Goal: Task Accomplishment & Management: Complete application form

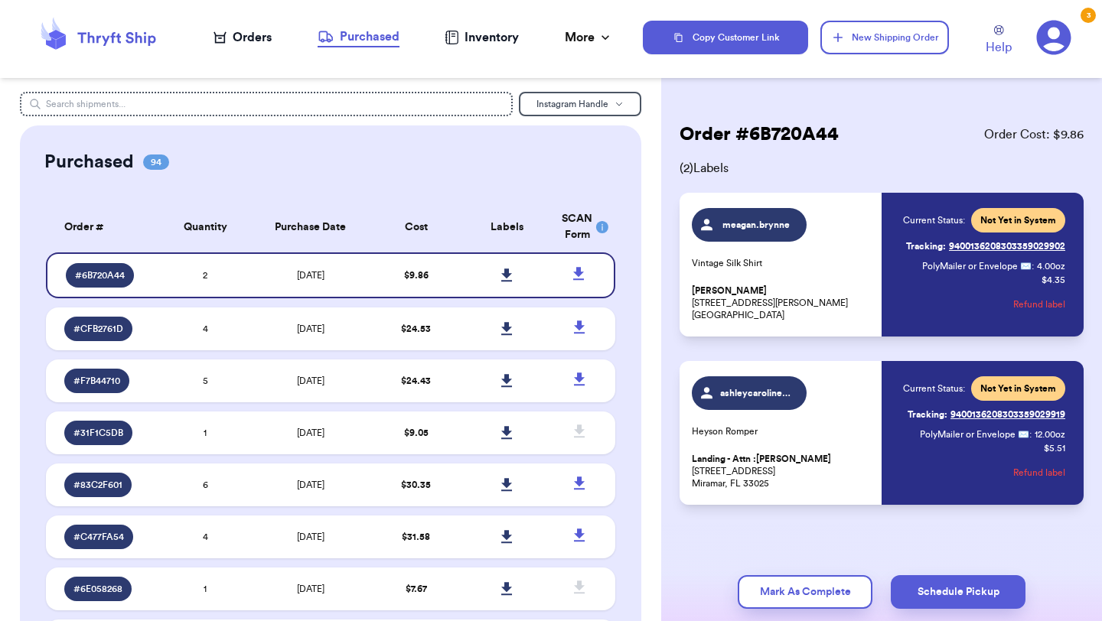
click at [257, 41] on div "Orders" at bounding box center [243, 37] width 58 height 18
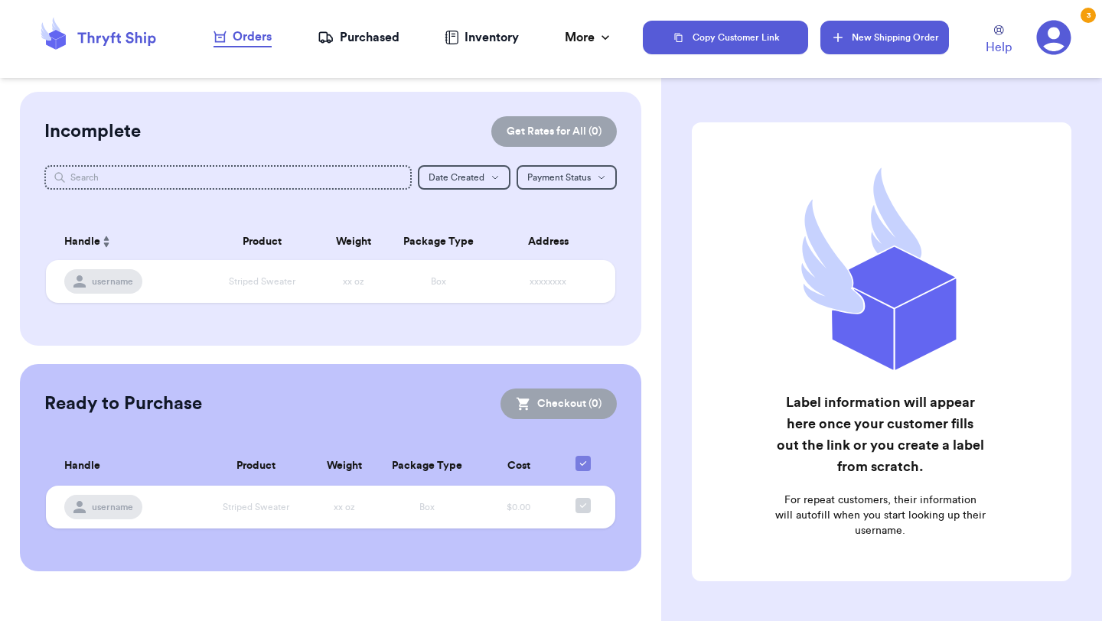
click at [871, 38] on button "New Shipping Order" at bounding box center [885, 38] width 129 height 34
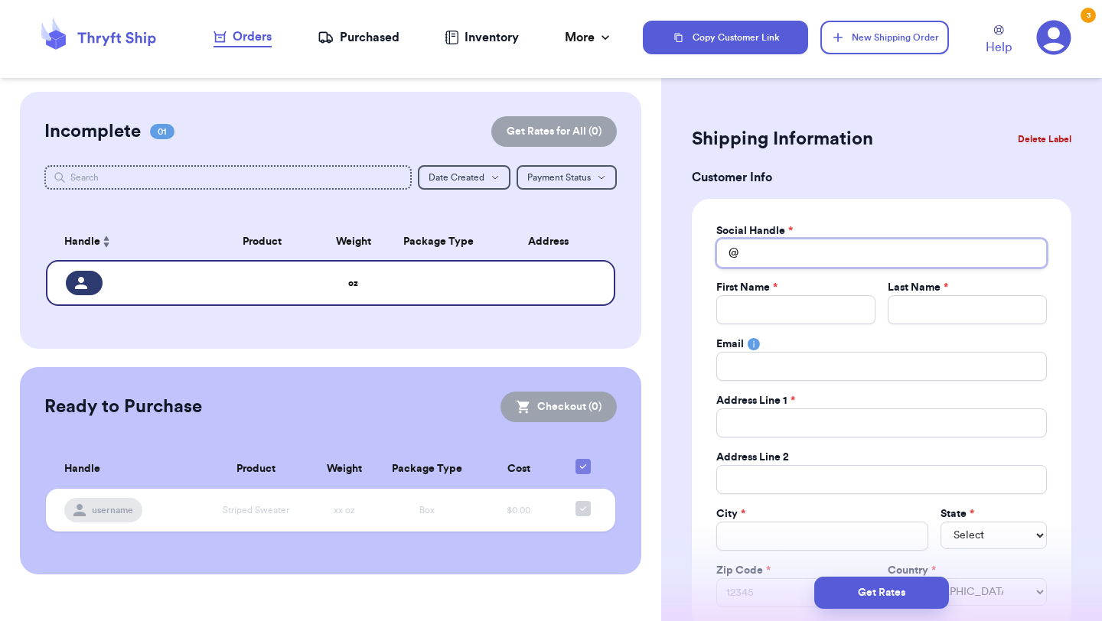
click at [817, 253] on input "Total Amount Paid" at bounding box center [881, 253] width 331 height 29
type input "k"
type input "ka"
type input "kar"
type input "kare"
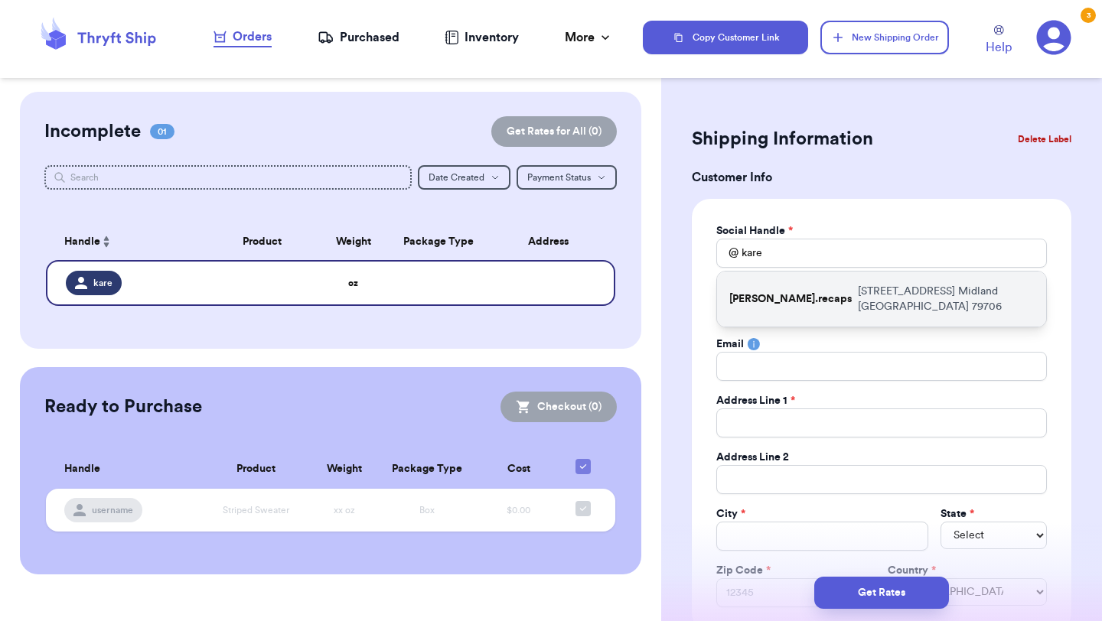
click at [858, 284] on p "[STREET_ADDRESS]" at bounding box center [946, 299] width 176 height 31
type input "[PERSON_NAME].recaps"
type input "[PERSON_NAME]"
type input "[STREET_ADDRESS]"
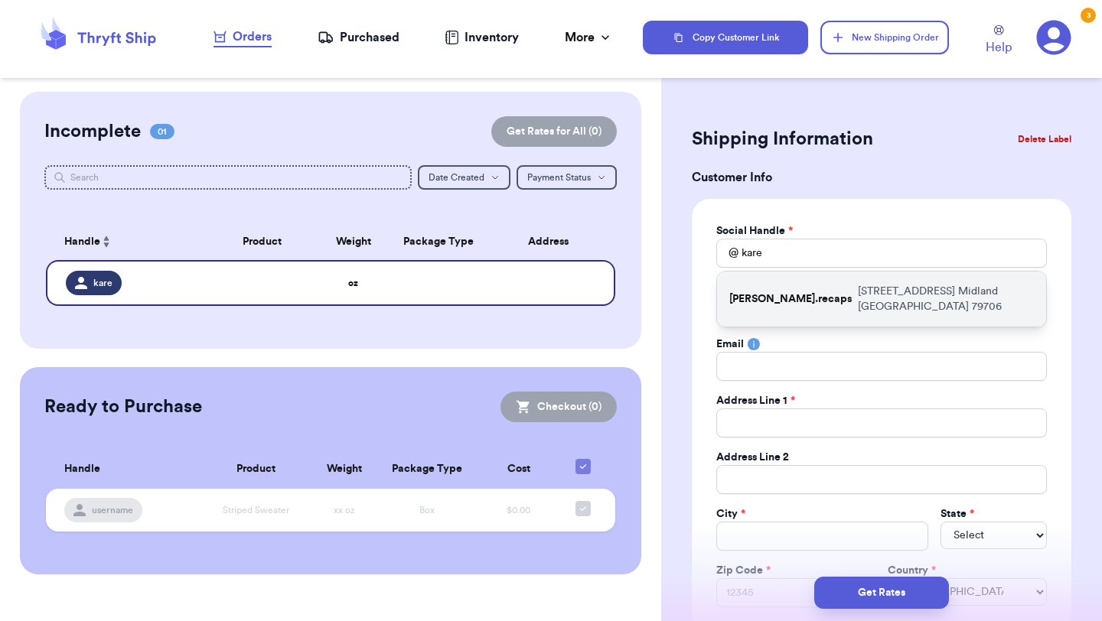
type input "Unit 12"
type input "Midland"
select select "[GEOGRAPHIC_DATA]"
type input "79706"
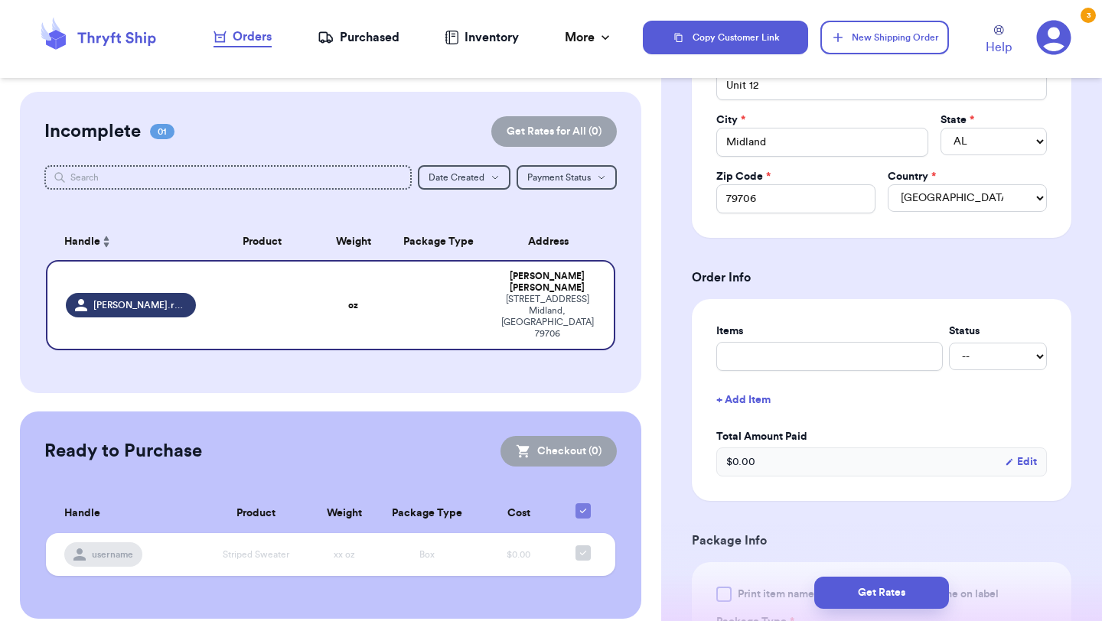
scroll to position [424, 0]
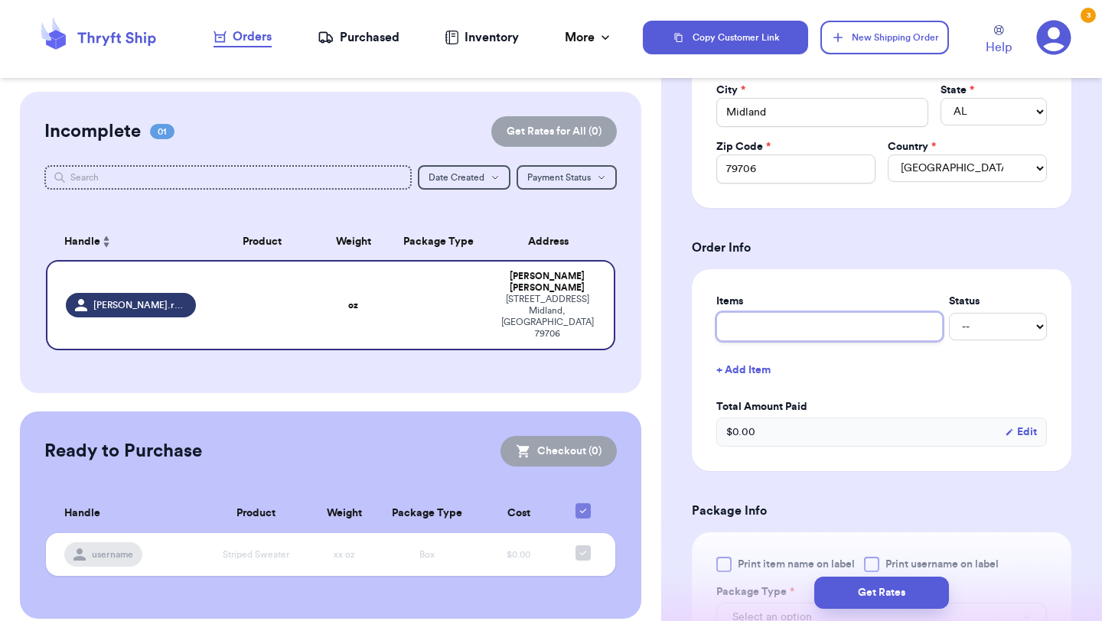
click at [788, 325] on input "text" at bounding box center [829, 326] width 227 height 29
type input "V"
type input "Vin"
type input "Vint"
type input "Vinta"
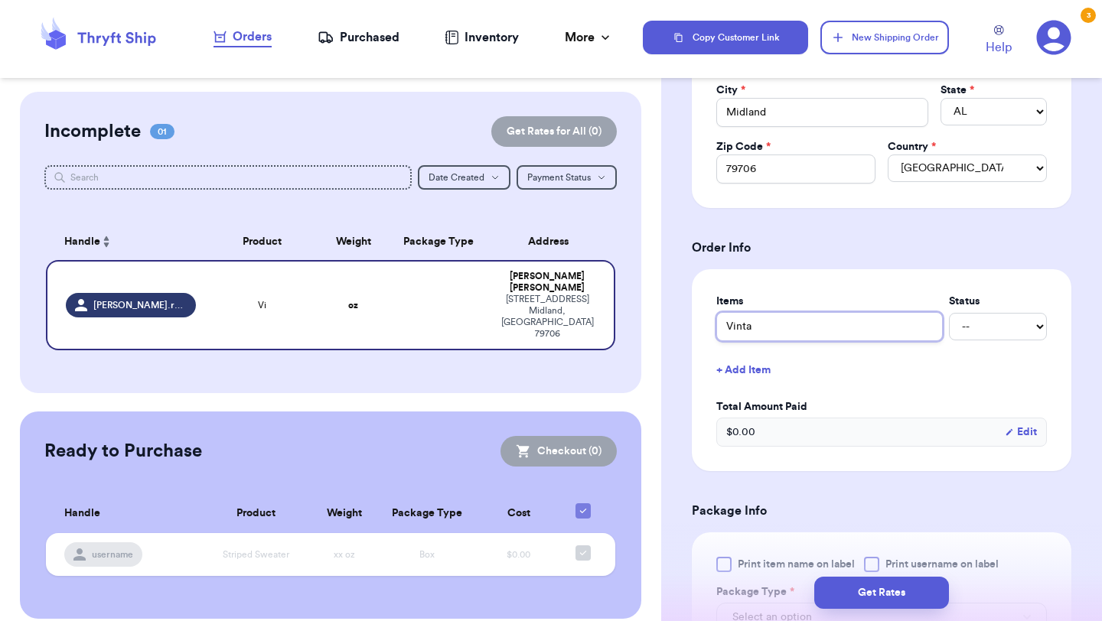
type input "Vintag"
type input "Vintage"
type input "Vintage S"
type input "Vintage Sl"
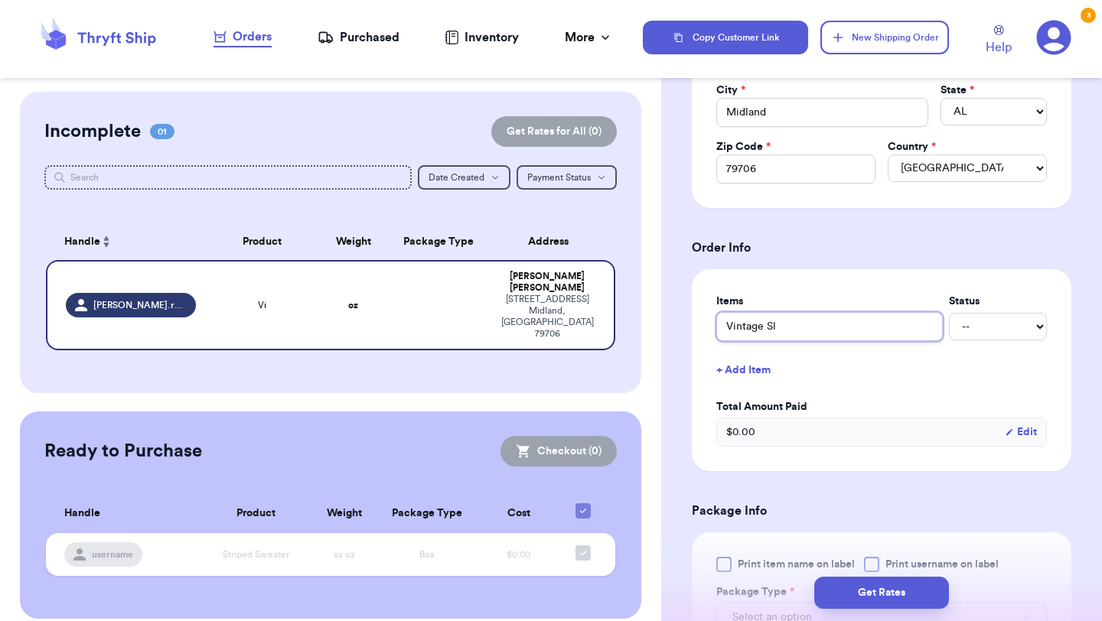
type input "Vintage Sli"
type input "Vintage Slip"
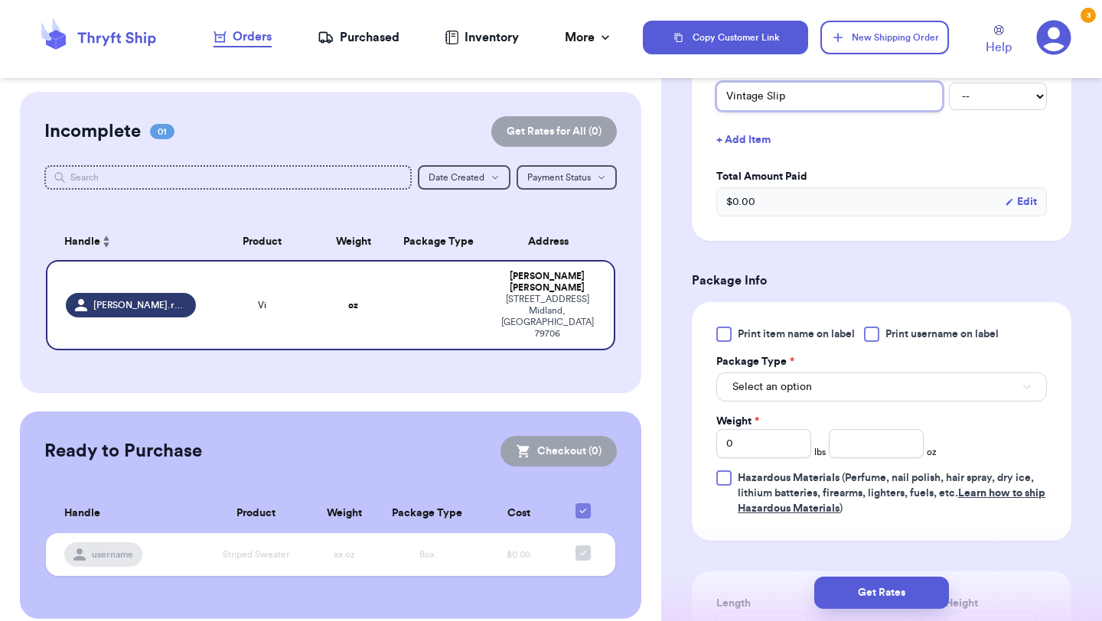
scroll to position [671, 0]
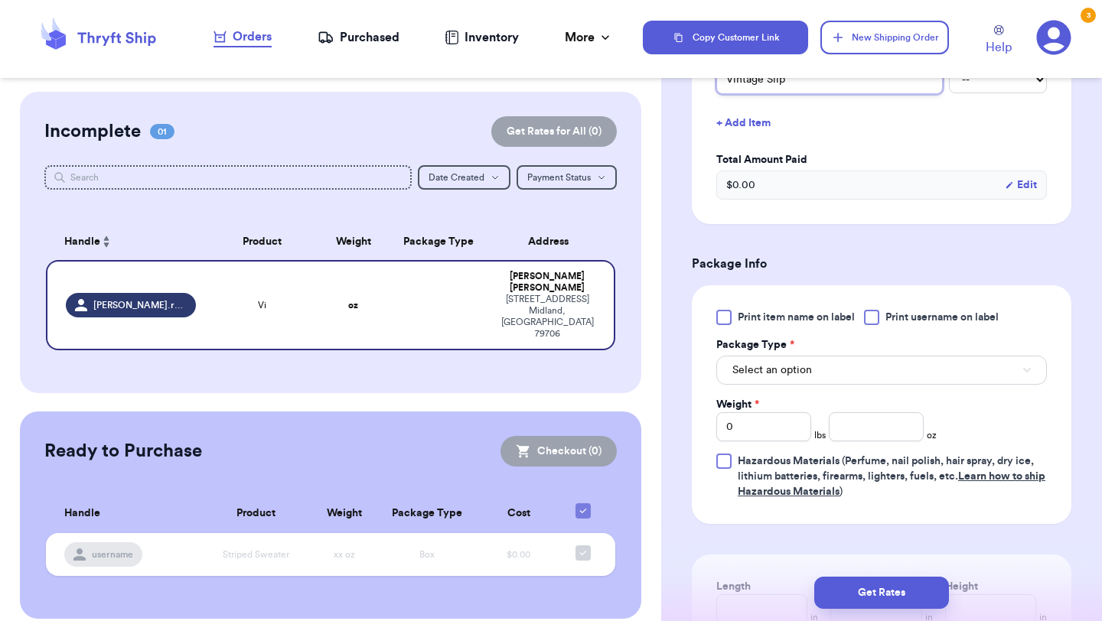
type input "Vintage Slip"
click at [839, 371] on button "Select an option" at bounding box center [881, 370] width 331 height 29
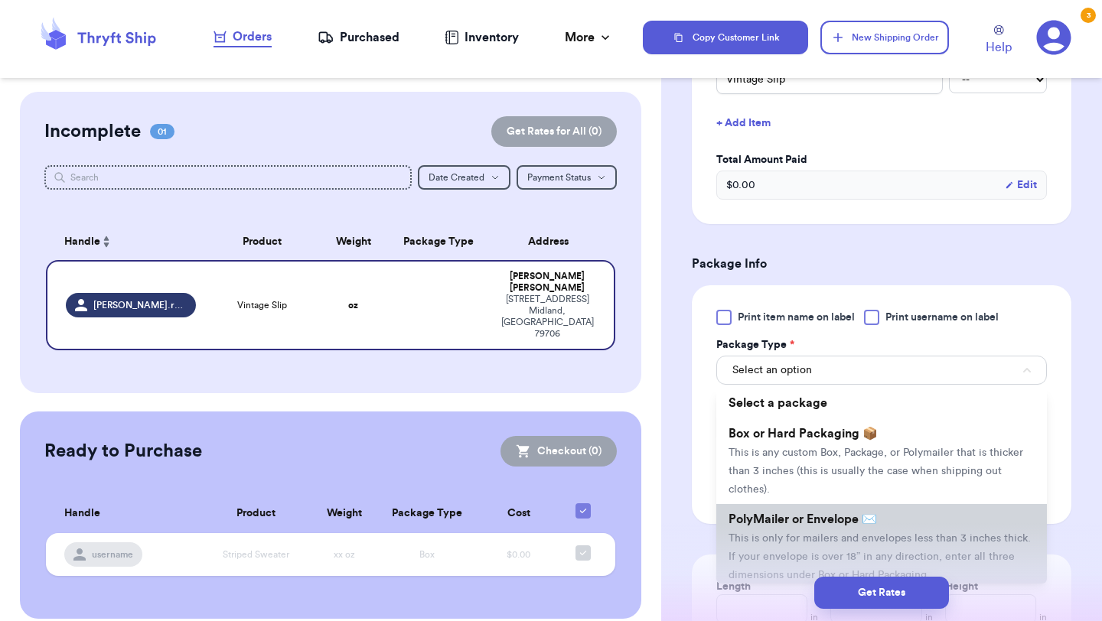
click at [809, 556] on span "This is only for mailers and envelopes less than 3 inches thick. If your envelo…" at bounding box center [880, 556] width 302 height 47
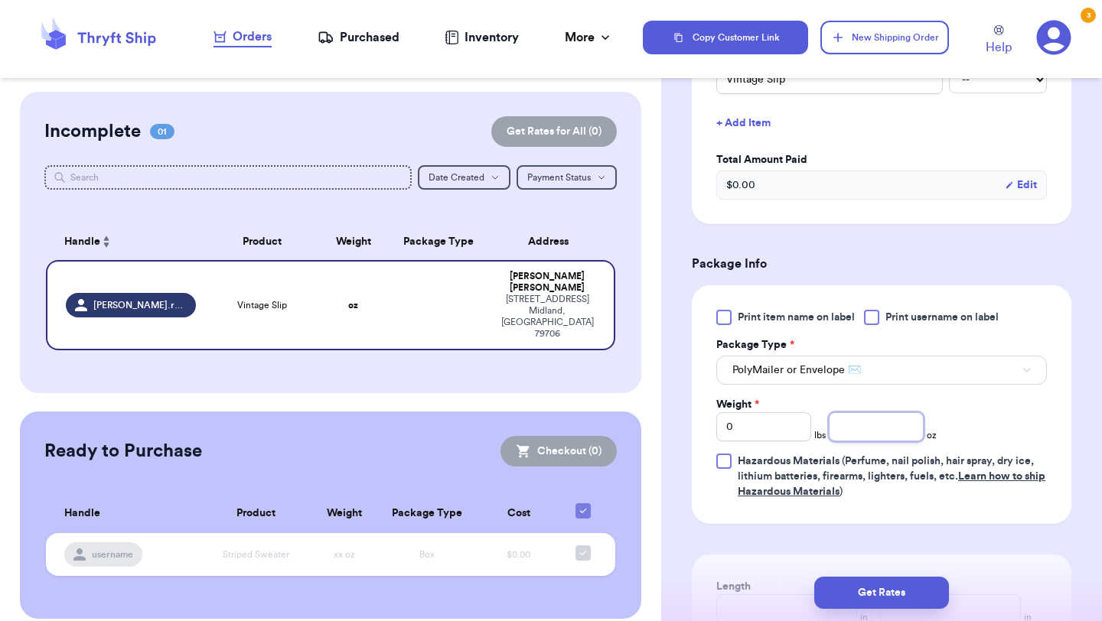
click at [896, 435] on input "number" at bounding box center [876, 427] width 95 height 29
type input "3"
click at [901, 481] on span "Hazardous Materials (Perfume, nail polish, hair spray, dry ice, lithium batteri…" at bounding box center [892, 476] width 308 height 41
click at [0, 0] on input "Hazardous Materials (Perfume, nail polish, hair spray, dry ice, lithium batteri…" at bounding box center [0, 0] width 0 height 0
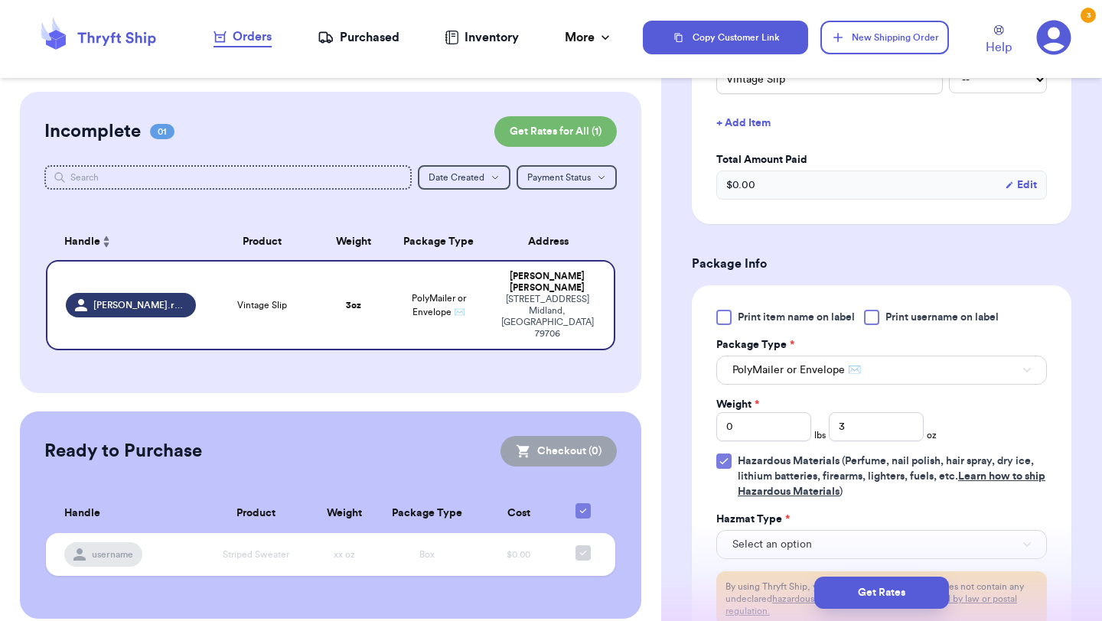
scroll to position [705, 0]
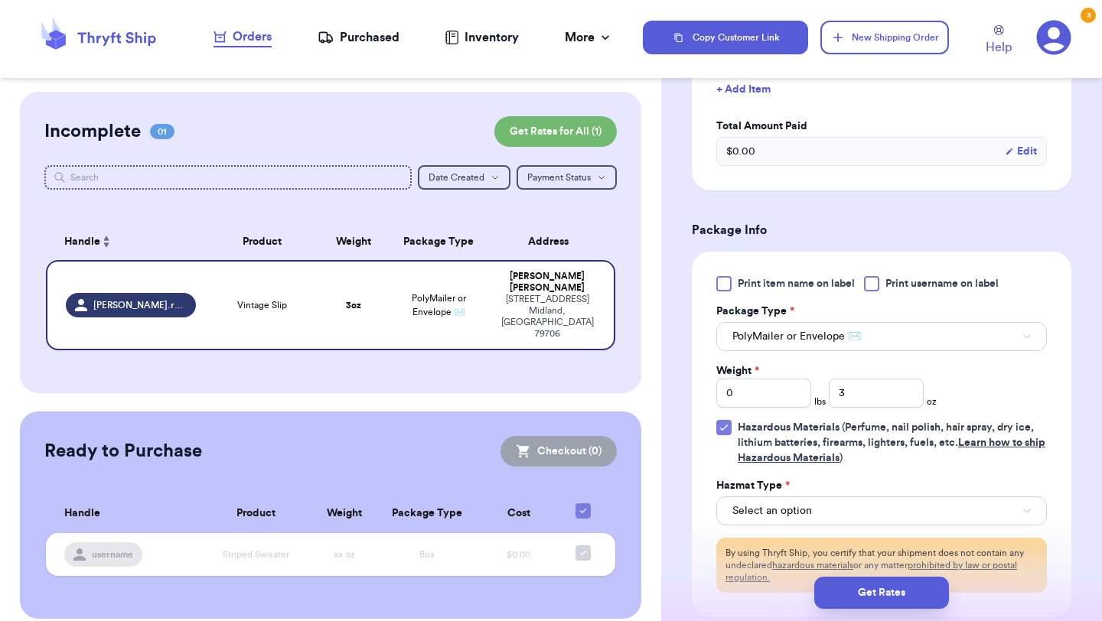
click at [723, 431] on icon at bounding box center [723, 428] width 7 height 5
click at [0, 0] on input "Hazardous Materials (Perfume, nail polish, hair spray, dry ice, lithium batteri…" at bounding box center [0, 0] width 0 height 0
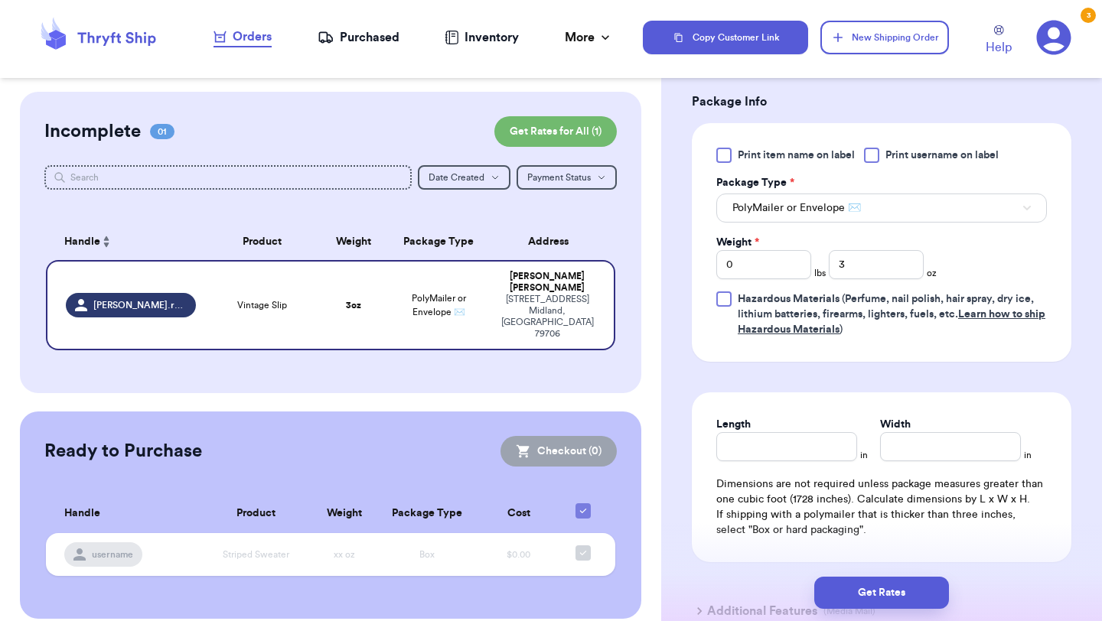
scroll to position [848, 0]
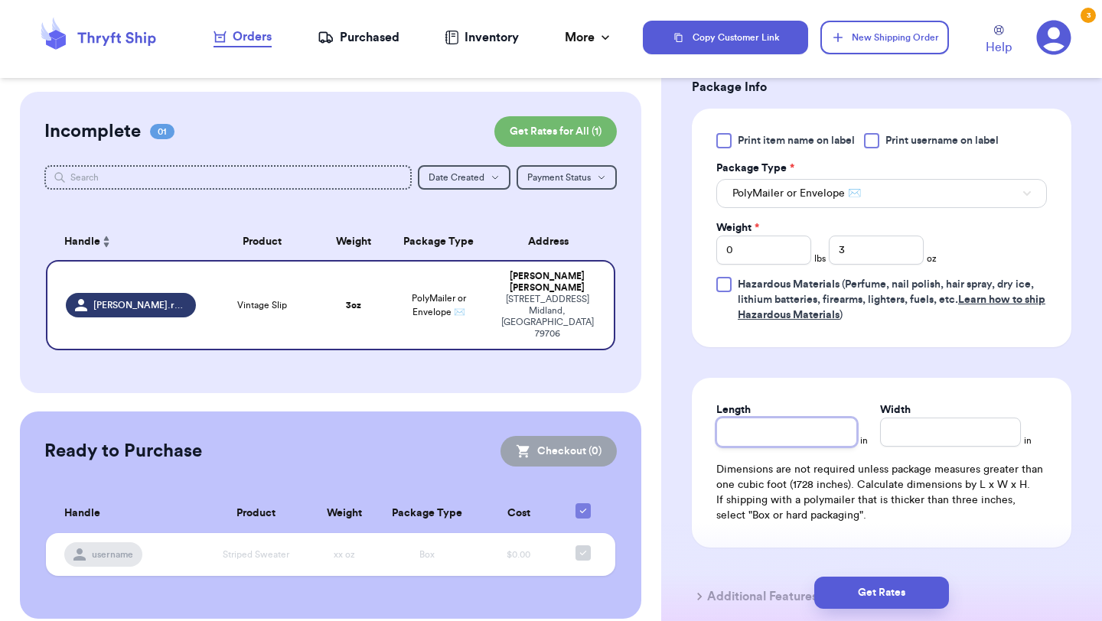
click at [804, 436] on input "Length" at bounding box center [786, 432] width 141 height 29
type input "10"
click at [964, 436] on input "Width *" at bounding box center [950, 432] width 141 height 29
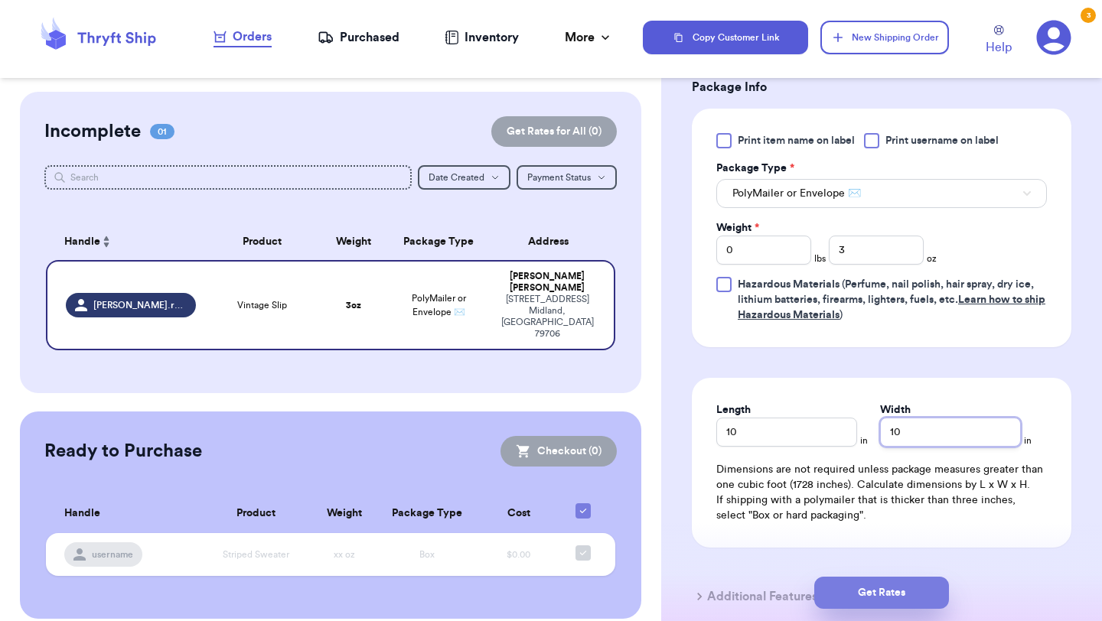
type input "10"
click at [921, 602] on button "Get Rates" at bounding box center [881, 593] width 135 height 32
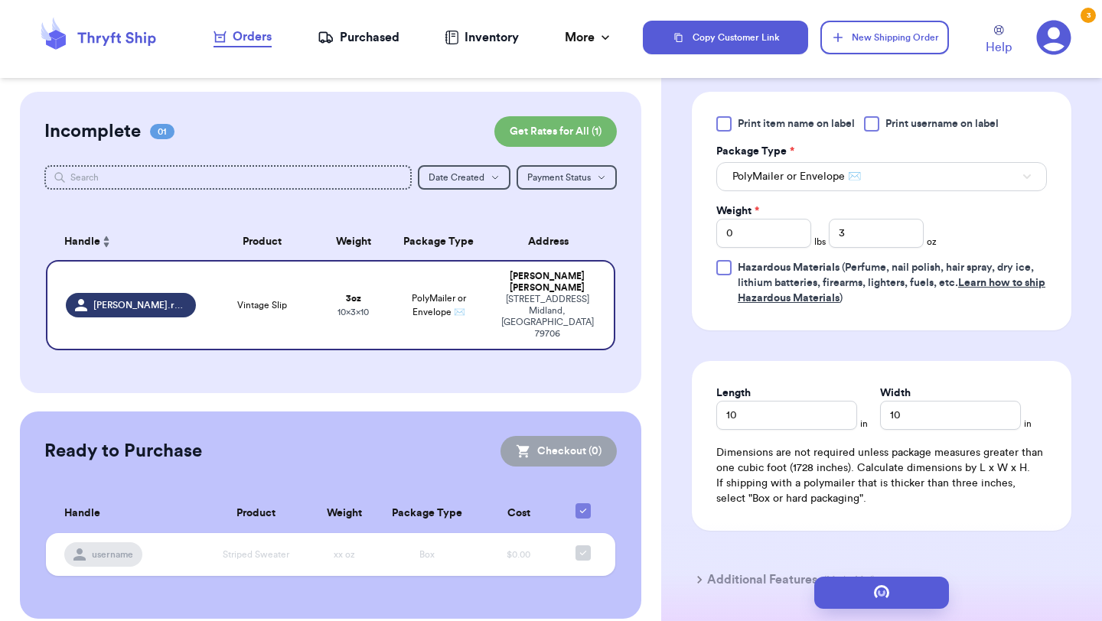
scroll to position [0, 0]
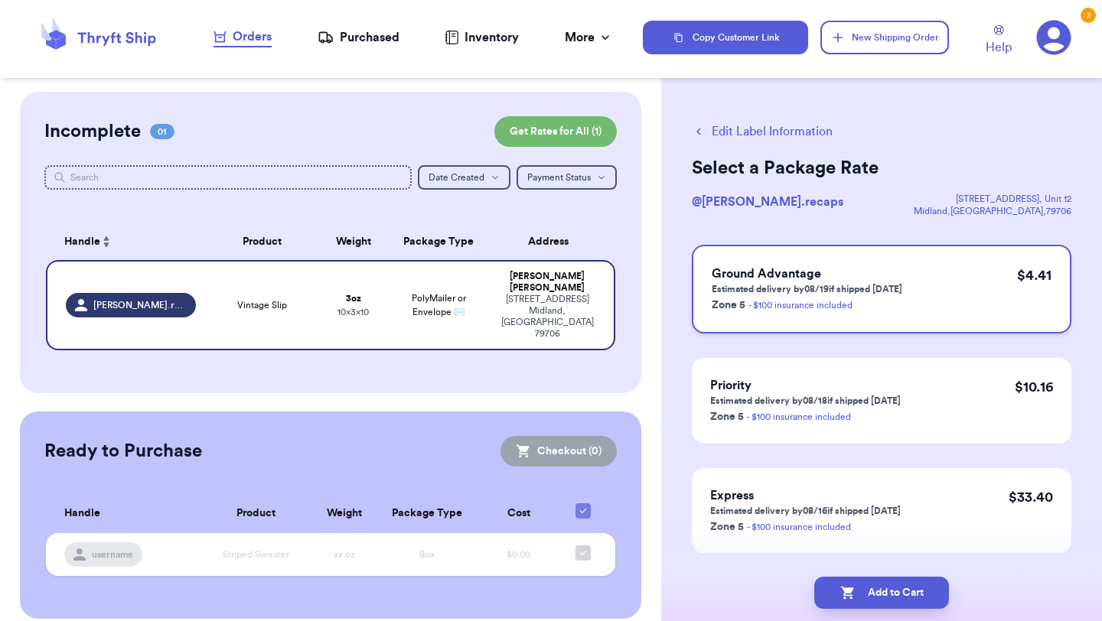
click at [951, 279] on div "Ground Advantage Estimated delivery by 08/19 if shipped [DATE] Zone 5 - $100 in…" at bounding box center [882, 289] width 380 height 89
click at [876, 595] on button "Add to Cart" at bounding box center [881, 593] width 135 height 32
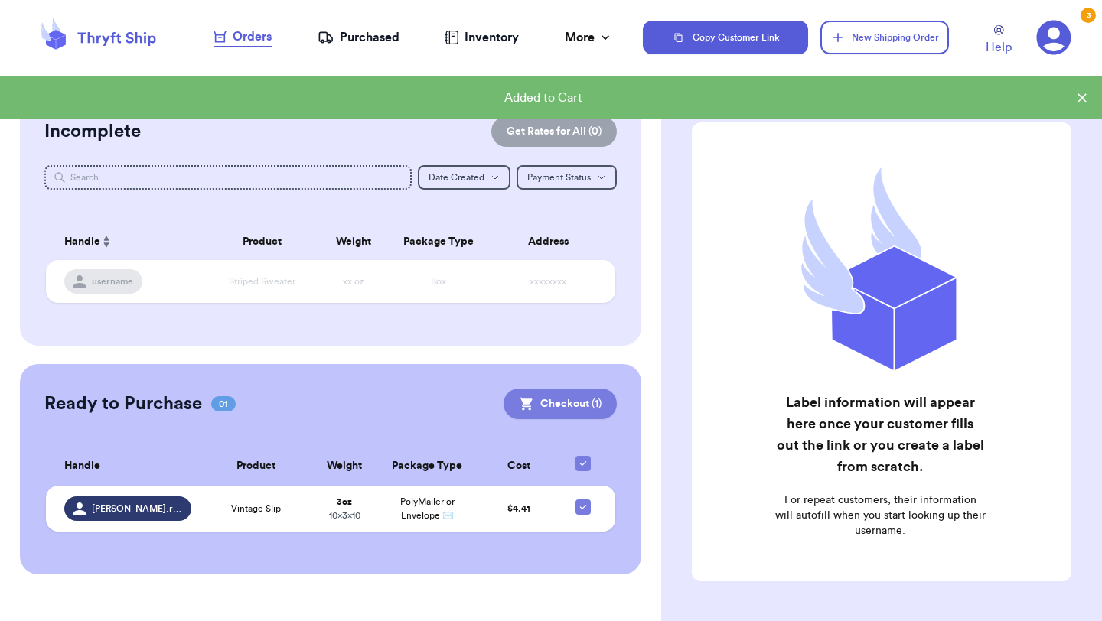
click at [566, 396] on button "Checkout ( 1 )" at bounding box center [560, 404] width 113 height 31
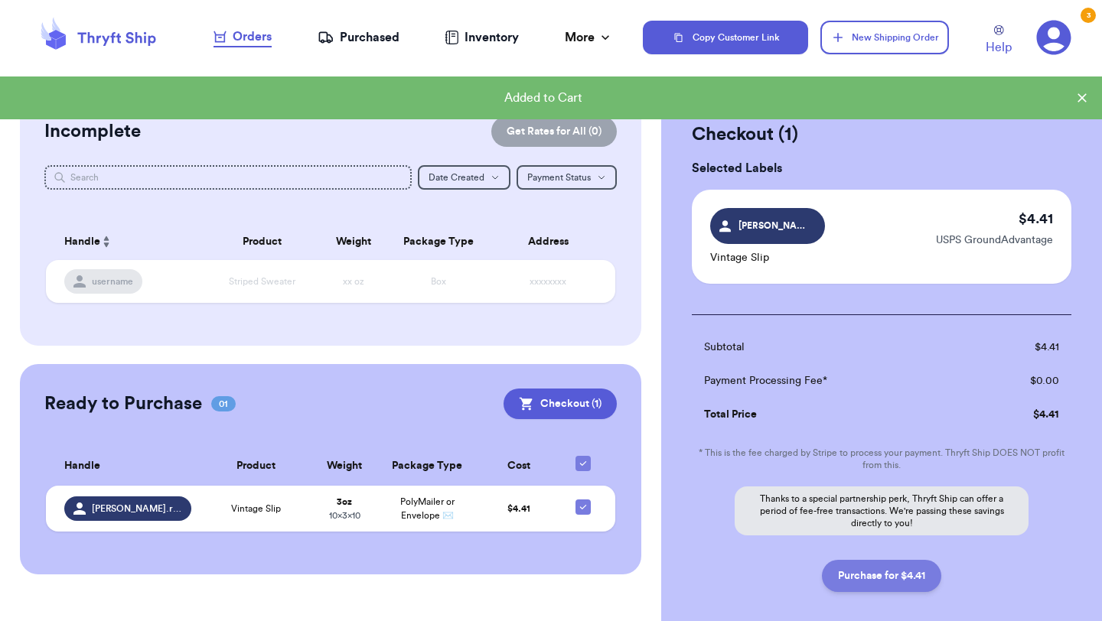
click at [873, 576] on button "Purchase for $4.41" at bounding box center [881, 576] width 119 height 32
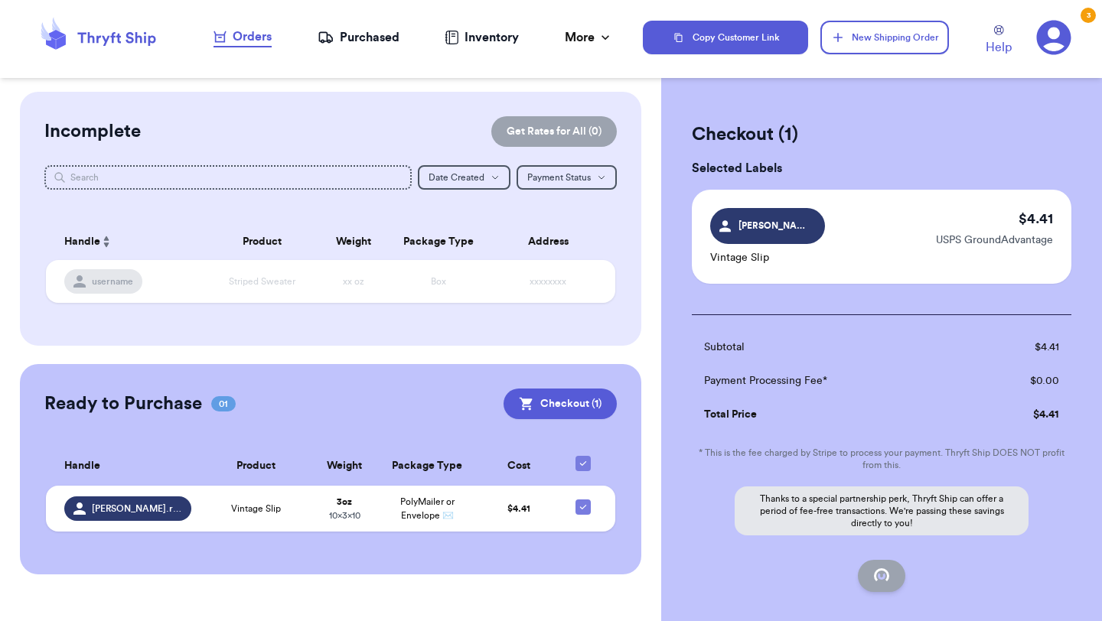
checkbox input "false"
checkbox input "true"
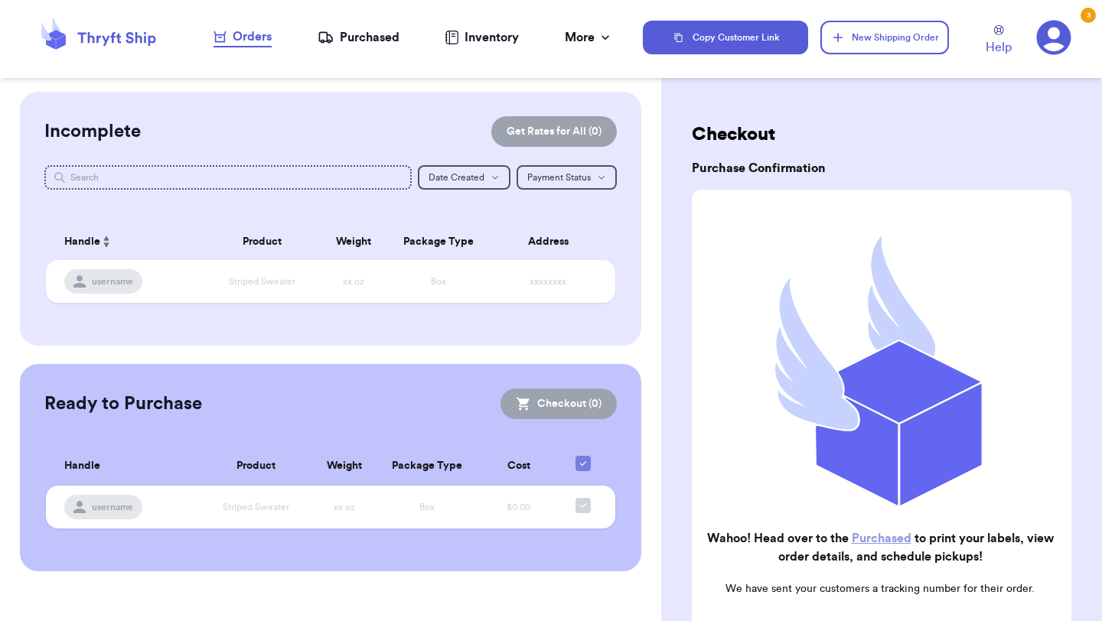
click at [385, 34] on div "Purchased" at bounding box center [359, 37] width 82 height 18
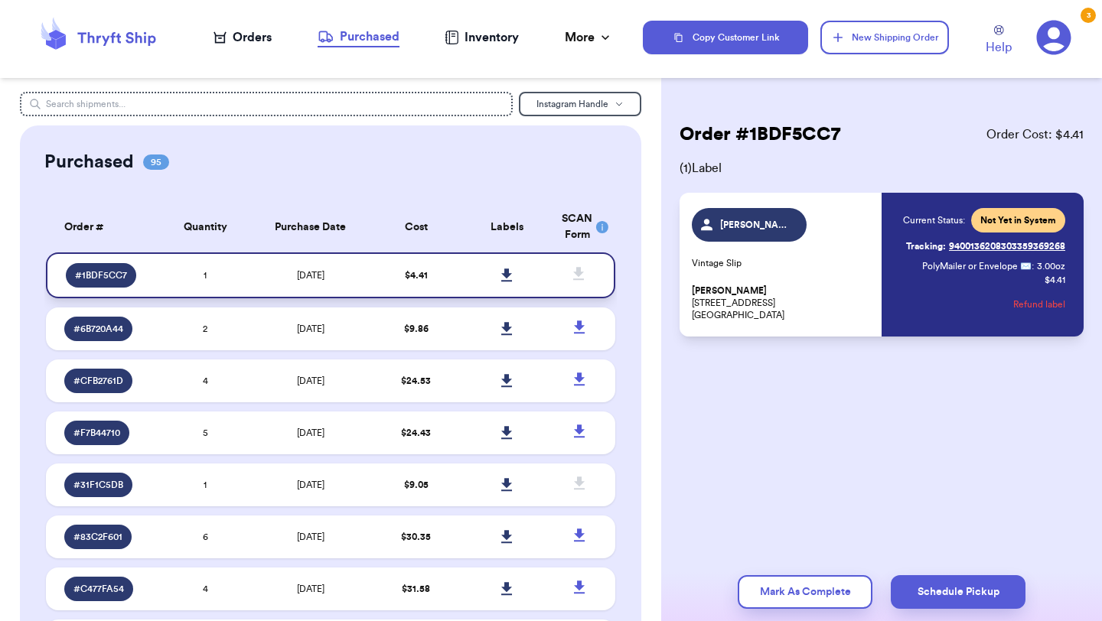
click at [504, 276] on icon at bounding box center [506, 276] width 11 height 14
